Goal: Task Accomplishment & Management: Complete application form

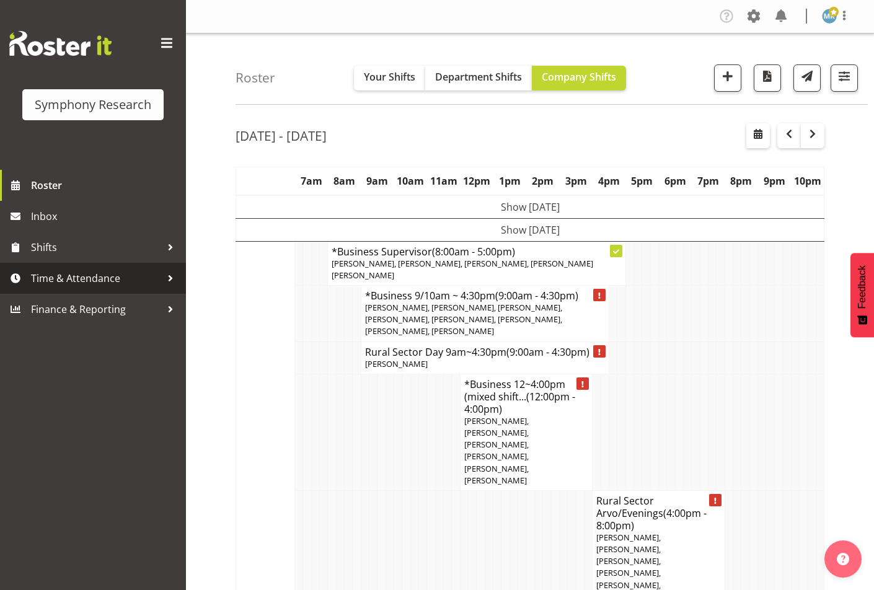
click at [65, 275] on span "Time & Attendance" at bounding box center [96, 278] width 130 height 19
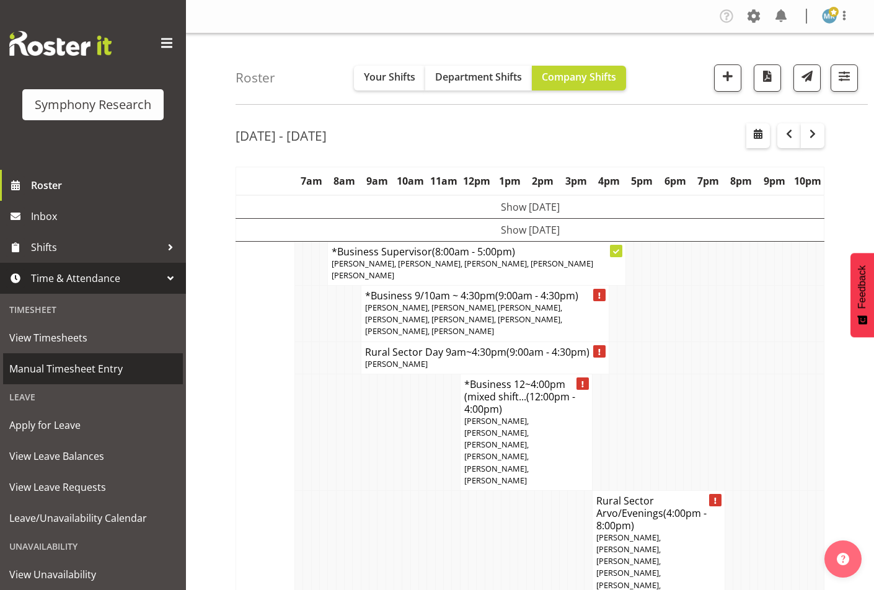
click at [89, 377] on span "Manual Timesheet Entry" at bounding box center [92, 369] width 167 height 19
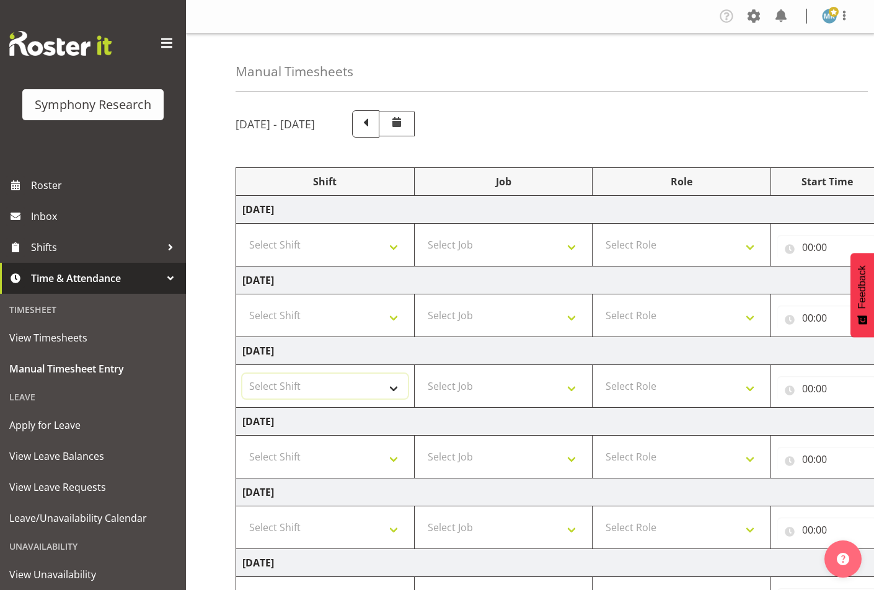
click at [404, 389] on select "Select Shift !!Weekend Residential (Roster IT Shift Label) *Business 9/10am ~ 4…" at bounding box center [325, 386] width 166 height 25
select select "1607"
click at [242, 374] on select "Select Shift !!Weekend Residential (Roster IT Shift Label) *Business 9/10am ~ 4…" at bounding box center [325, 386] width 166 height 25
drag, startPoint x: 525, startPoint y: 392, endPoint x: 512, endPoint y: 392, distance: 13.0
click at [525, 392] on select "Select Job 550060 IF Admin 553492 World Poll Aus Wave 2 Main 2025 553493 World …" at bounding box center [504, 386] width 166 height 25
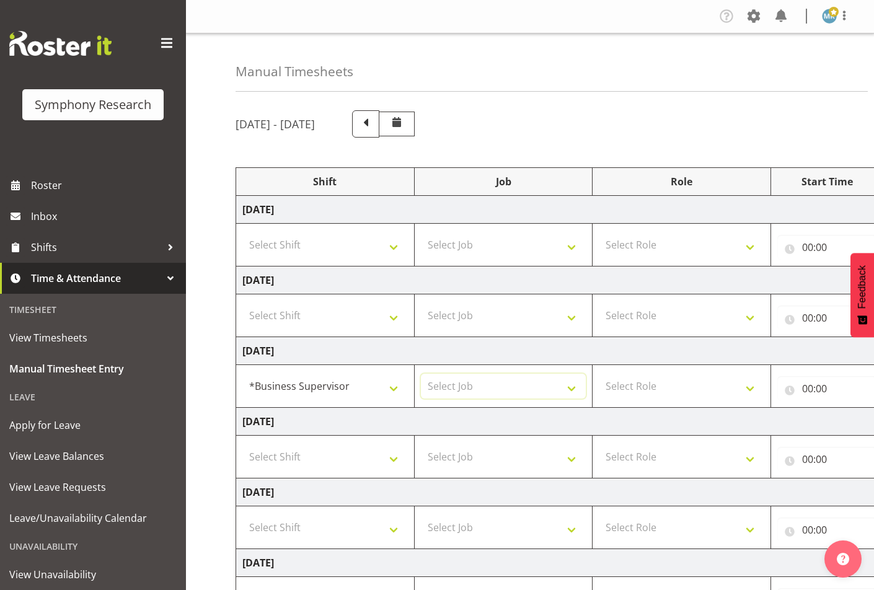
select select "9426"
click at [421, 374] on select "Select Job 550060 IF Admin 553492 World Poll Aus Wave 2 Main 2025 553493 World …" at bounding box center [504, 386] width 166 height 25
drag, startPoint x: 670, startPoint y: 383, endPoint x: 660, endPoint y: 381, distance: 10.7
click at [670, 383] on select "Select Role Supervisor Interviewing Briefing" at bounding box center [682, 386] width 166 height 25
select select "47"
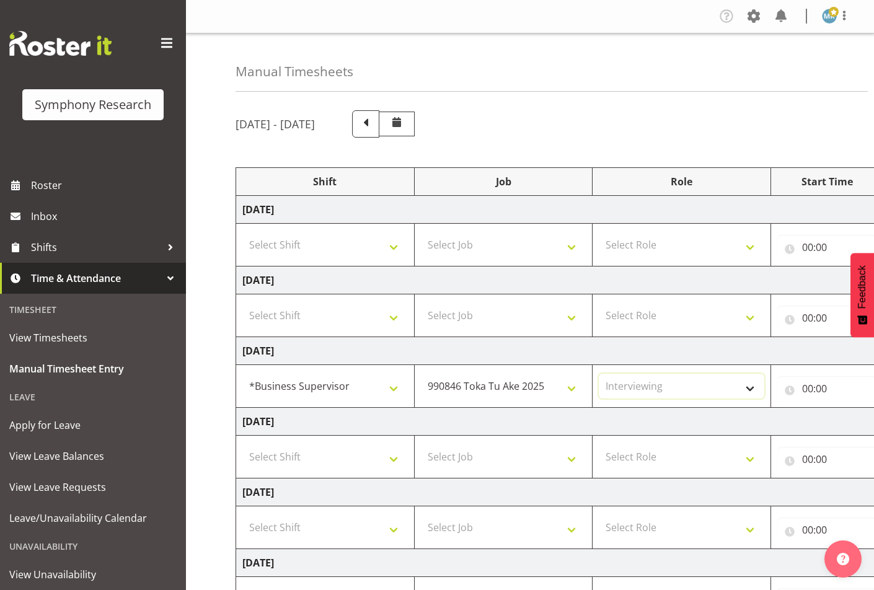
click at [599, 374] on select "Select Role Supervisor Interviewing Briefing" at bounding box center [682, 386] width 166 height 25
click at [805, 394] on input "00:00" at bounding box center [827, 388] width 100 height 25
click at [857, 422] on select "00 01 02 03 04 05 06 07 08 09 10 11 12 13 14 15 16 17 18 19 20 21 22 23" at bounding box center [862, 420] width 28 height 25
select select "11"
click at [848, 408] on select "00 01 02 03 04 05 06 07 08 09 10 11 12 13 14 15 16 17 18 19 20 21 22 23" at bounding box center [862, 420] width 28 height 25
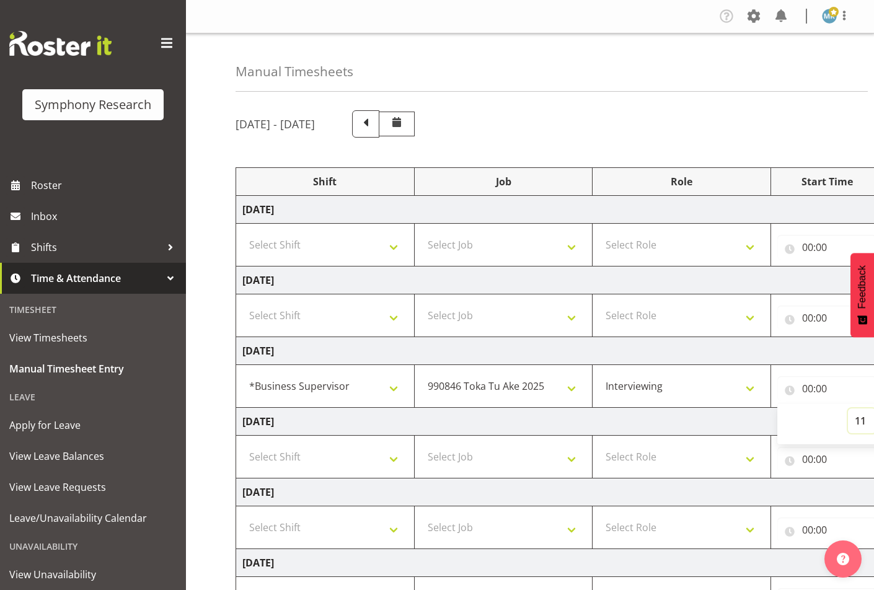
type input "11:00"
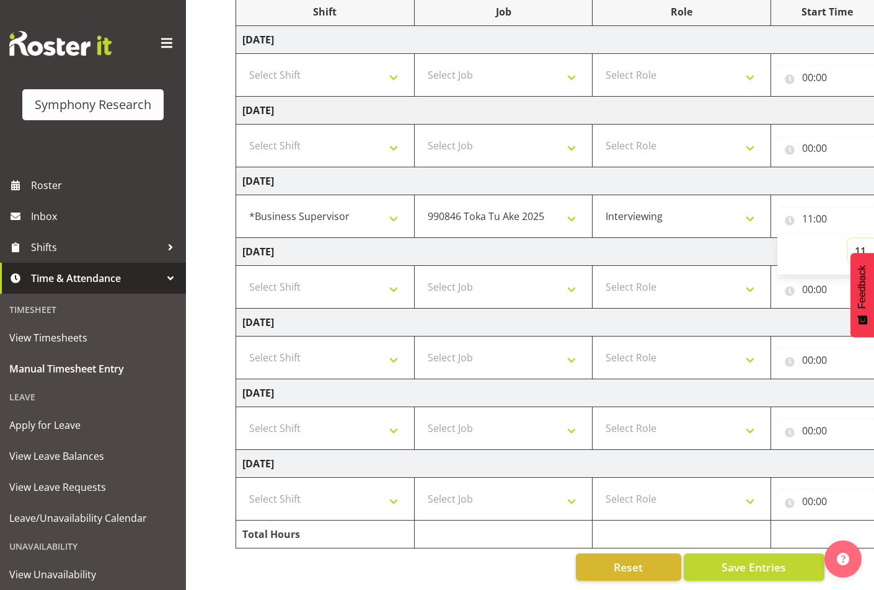
scroll to position [0, 229]
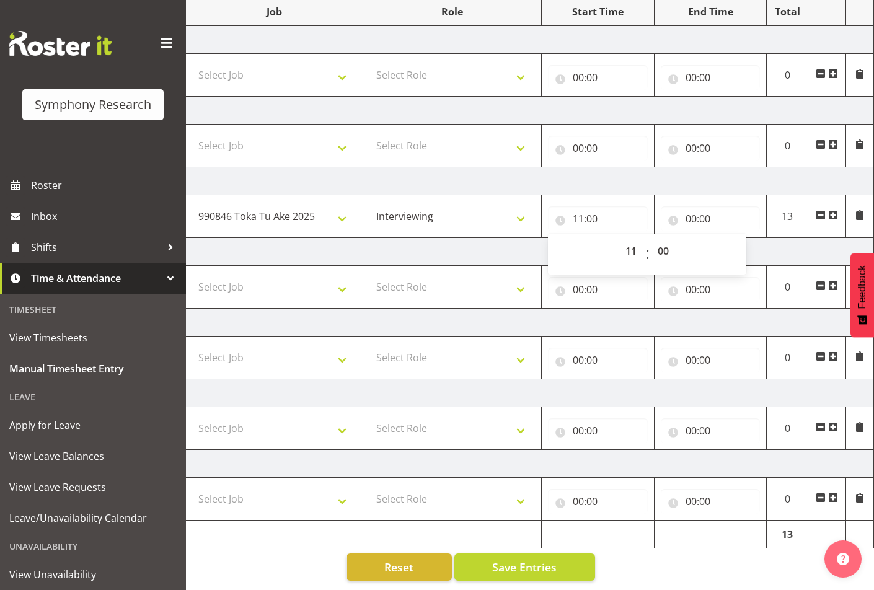
click at [716, 201] on div "00:00 00 01 02 03 04 05 06 07 08 09 10 11 12 13 14 15 16 17 18 19 20 21 22 23 :…" at bounding box center [711, 216] width 100 height 30
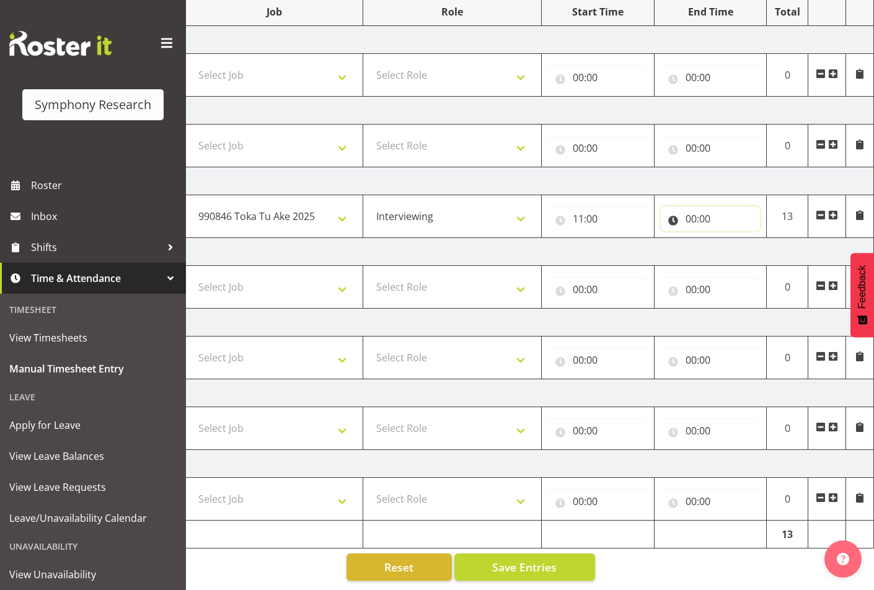
click at [707, 206] on input "00:00" at bounding box center [711, 218] width 100 height 25
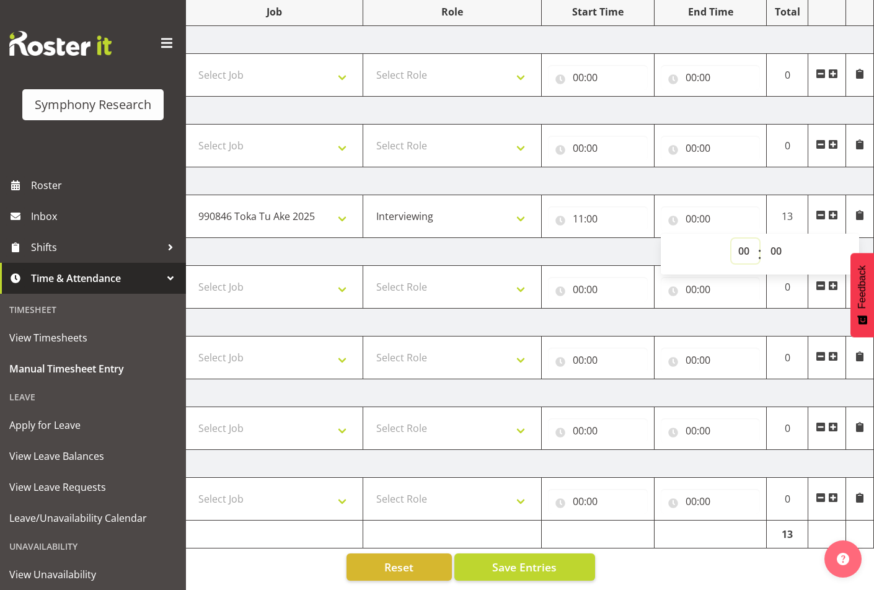
click at [744, 244] on select "00 01 02 03 04 05 06 07 08 09 10 11 12 13 14 15 16 17 18 19 20 21 22 23" at bounding box center [745, 251] width 28 height 25
select select "17"
click at [731, 239] on select "00 01 02 03 04 05 06 07 08 09 10 11 12 13 14 15 16 17 18 19 20 21 22 23" at bounding box center [745, 251] width 28 height 25
type input "17:00"
click at [748, 240] on select "00 01 02 03 04 05 06 07 08 09 10 11 12 13 14 15 16 17 18 19 20 21 22 23" at bounding box center [745, 251] width 28 height 25
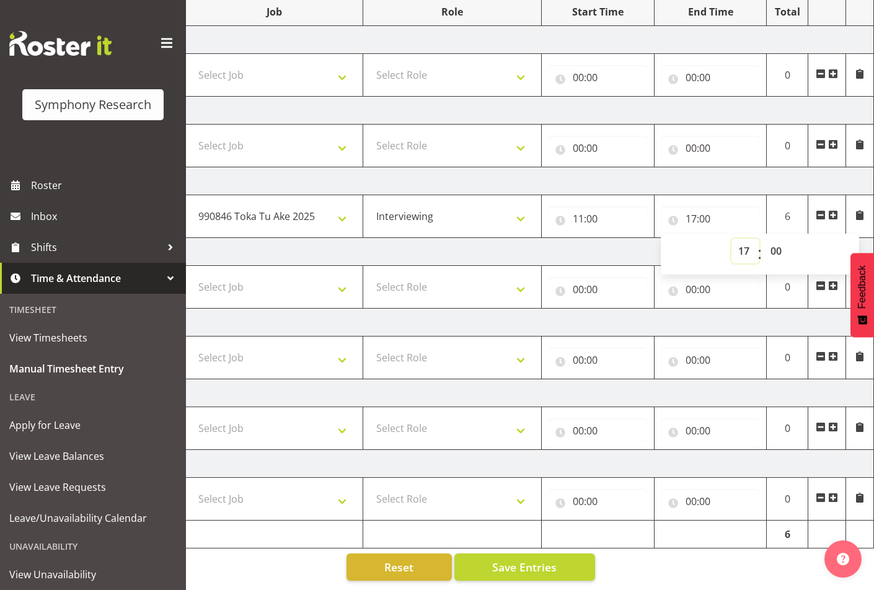
select select "16"
click at [731, 239] on select "00 01 02 03 04 05 06 07 08 09 10 11 12 13 14 15 16 17 18 19 20 21 22 23" at bounding box center [745, 251] width 28 height 25
type input "16:00"
click at [833, 210] on span at bounding box center [833, 215] width 10 height 10
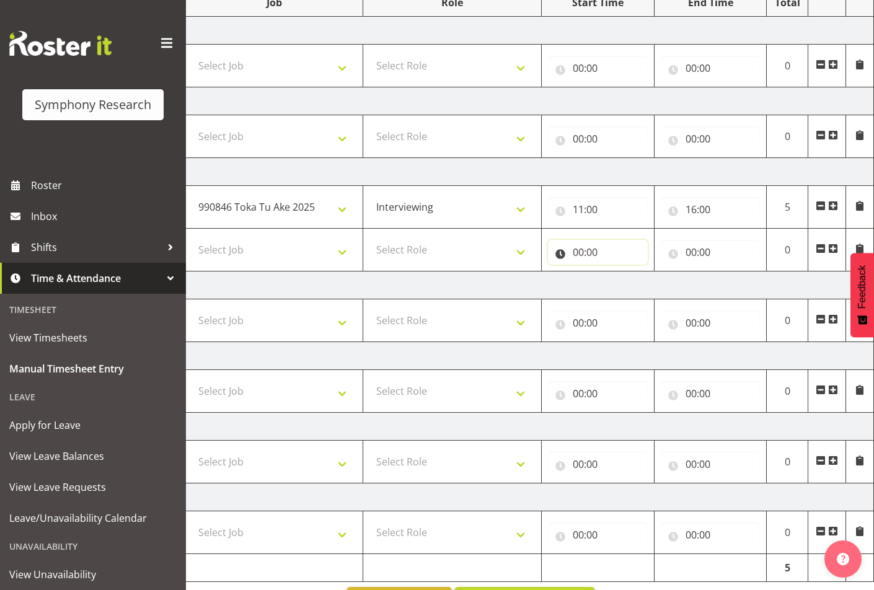
click at [575, 253] on input "00:00" at bounding box center [598, 252] width 100 height 25
click at [632, 286] on select "00 01 02 03 04 05 06 07 08 09 10 11 12 13 14 15 16 17 18 19 20 21 22 23" at bounding box center [633, 284] width 28 height 25
select select "17"
click at [619, 272] on select "00 01 02 03 04 05 06 07 08 09 10 11 12 13 14 15 16 17 18 19 20 21 22 23" at bounding box center [633, 284] width 28 height 25
type input "17:00"
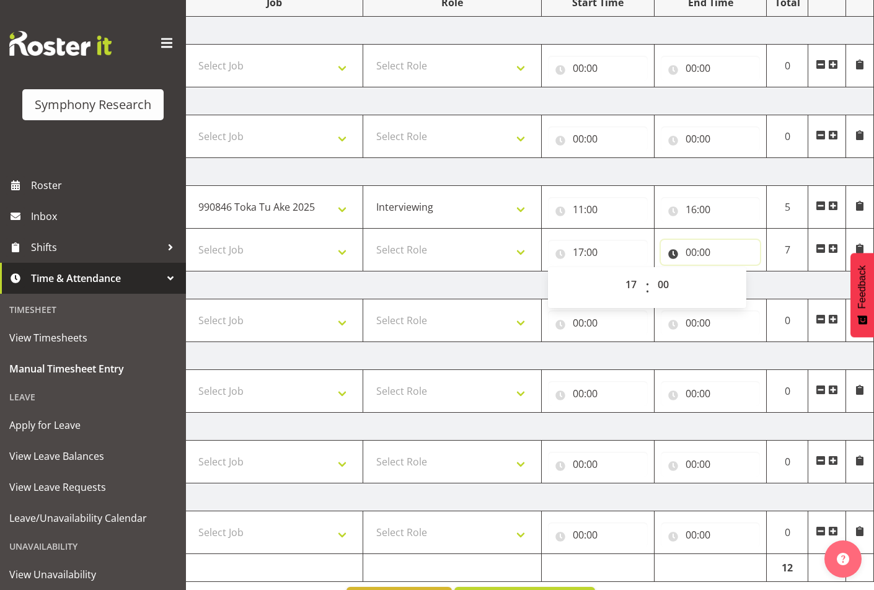
click at [718, 251] on input "00:00" at bounding box center [711, 252] width 100 height 25
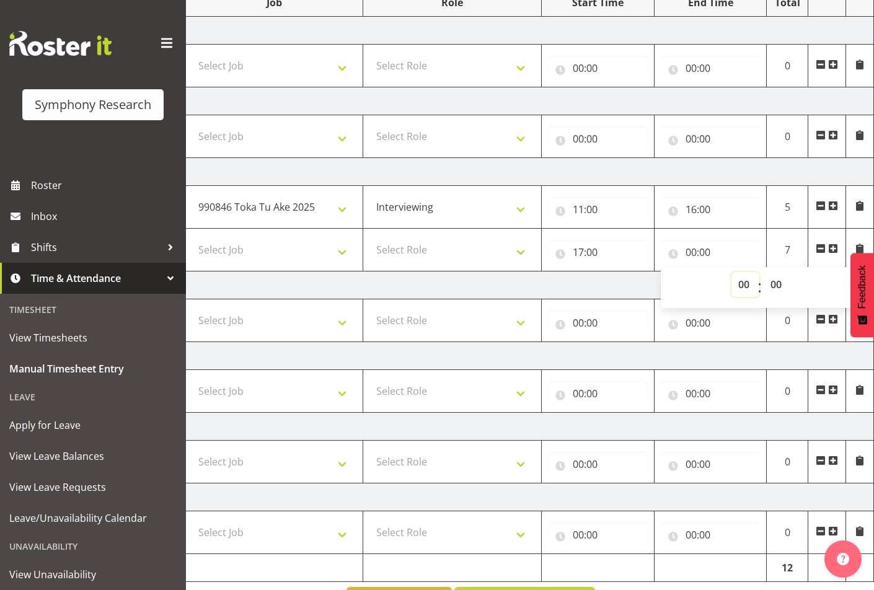
click at [742, 283] on select "00 01 02 03 04 05 06 07 08 09 10 11 12 13 14 15 16 17 18 19 20 21 22 23" at bounding box center [745, 284] width 28 height 25
select select "21"
click at [731, 272] on select "00 01 02 03 04 05 06 07 08 09 10 11 12 13 14 15 16 17 18 19 20 21 22 23" at bounding box center [745, 284] width 28 height 25
type input "21:00"
click at [462, 244] on select "Select Role Supervisor Interviewing Briefing" at bounding box center [452, 249] width 166 height 25
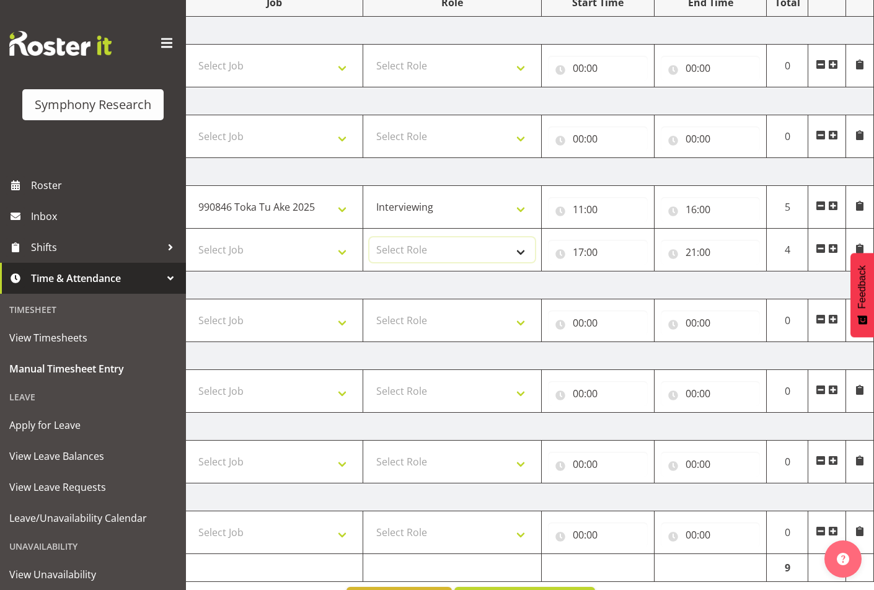
select select "47"
click at [369, 237] on select "Select Role Supervisor Interviewing Briefing" at bounding box center [452, 249] width 166 height 25
click at [234, 247] on select "Select Job 550060 IF Admin 553492 World Poll Aus Wave 2 Main 2025 553493 World …" at bounding box center [275, 249] width 166 height 25
select select "10631"
click at [192, 237] on select "Select Job 550060 IF Admin 553492 World Poll Aus Wave 2 Main 2025 553493 World …" at bounding box center [275, 249] width 166 height 25
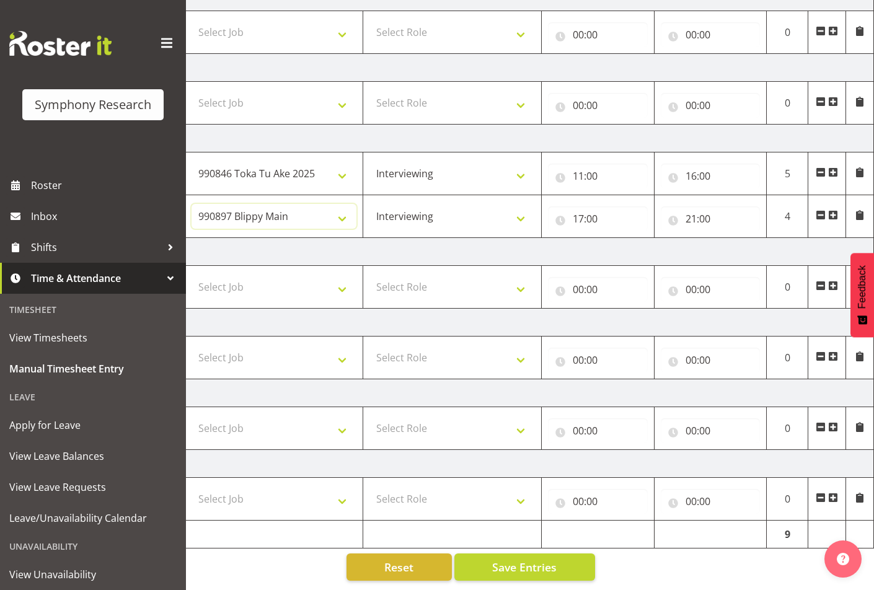
scroll to position [0, 0]
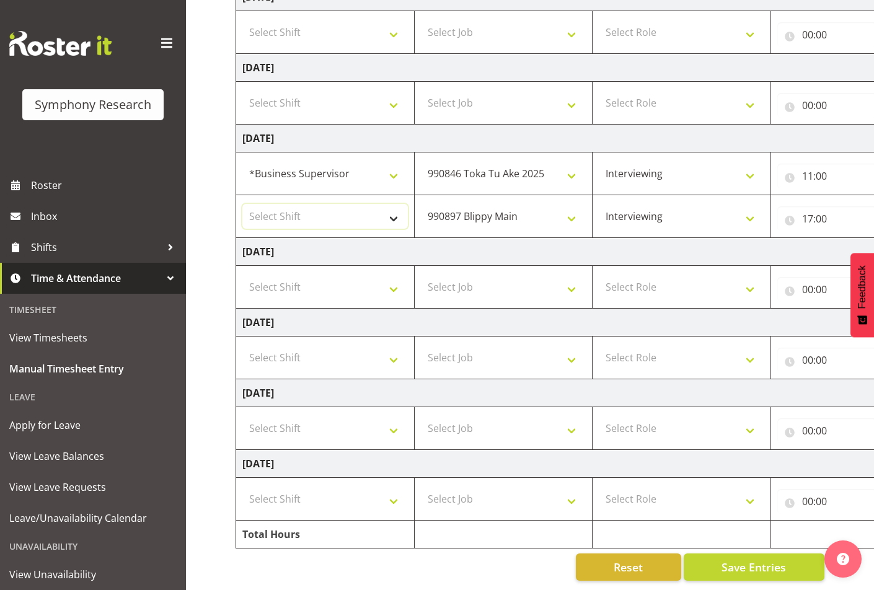
click at [276, 207] on select "Select Shift !!Weekend Residential (Roster IT Shift Label) *Business 9/10am ~ 4…" at bounding box center [325, 216] width 166 height 25
select select "48116"
click at [242, 204] on select "Select Shift !!Weekend Residential (Roster IT Shift Label) *Business 9/10am ~ 4…" at bounding box center [325, 216] width 166 height 25
click at [351, 175] on select "!!Weekend Residential (Roster IT Shift Label) *Business 9/10am ~ 4:30pm *Busine…" at bounding box center [325, 173] width 166 height 25
select select "26078"
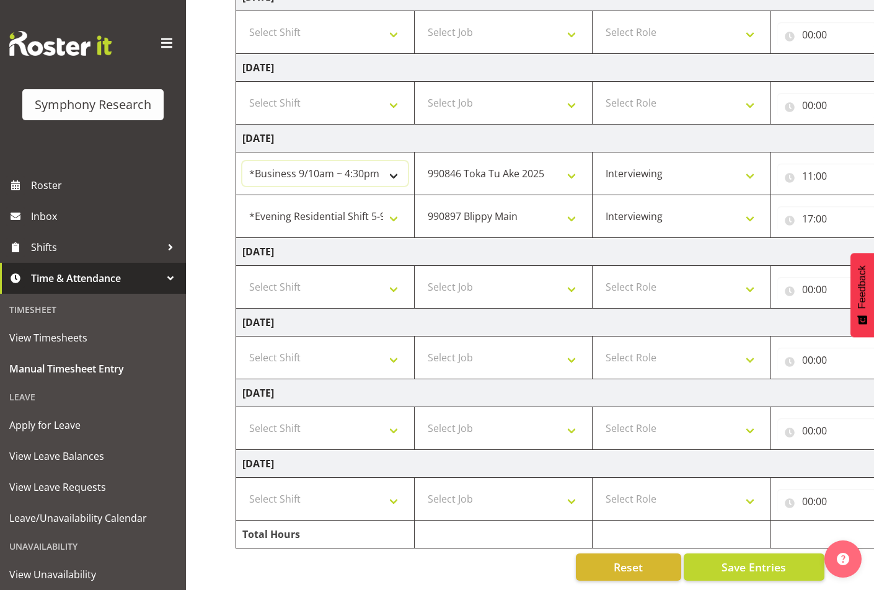
click at [242, 161] on select "!!Weekend Residential (Roster IT Shift Label) *Business 9/10am ~ 4:30pm *Busine…" at bounding box center [325, 173] width 166 height 25
click at [759, 554] on button "Save Entries" at bounding box center [754, 567] width 141 height 27
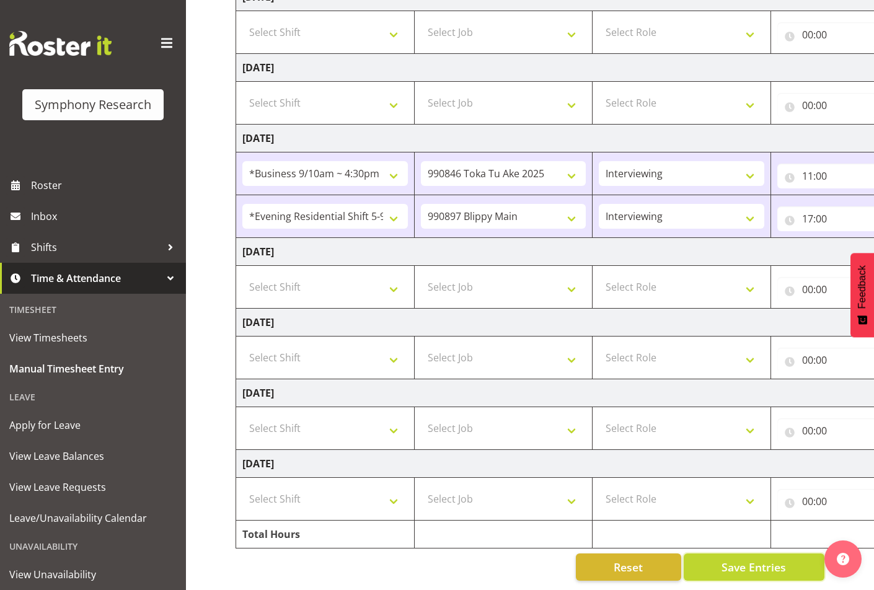
scroll to position [0, 229]
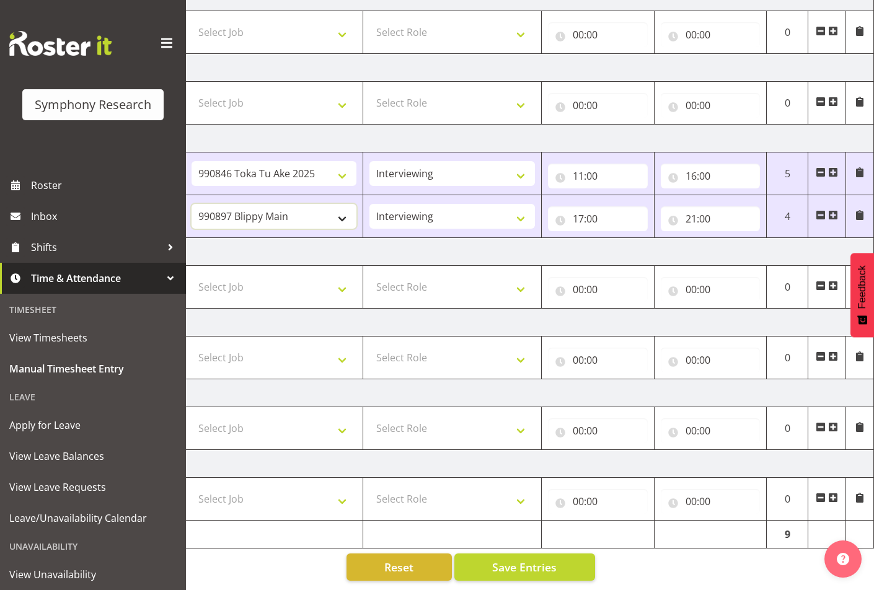
click at [269, 213] on select "550060 IF Admin 553492 World Poll Aus Wave 2 Main 2025 553493 World Poll NZ Wav…" at bounding box center [275, 216] width 166 height 25
select select "10632"
click at [192, 204] on select "550060 IF Admin 553492 World Poll Aus Wave 2 Main 2025 553493 World Poll NZ Wav…" at bounding box center [275, 216] width 166 height 25
click at [529, 563] on span "Save Entries" at bounding box center [524, 567] width 64 height 16
